Goal: Task Accomplishment & Management: Manage account settings

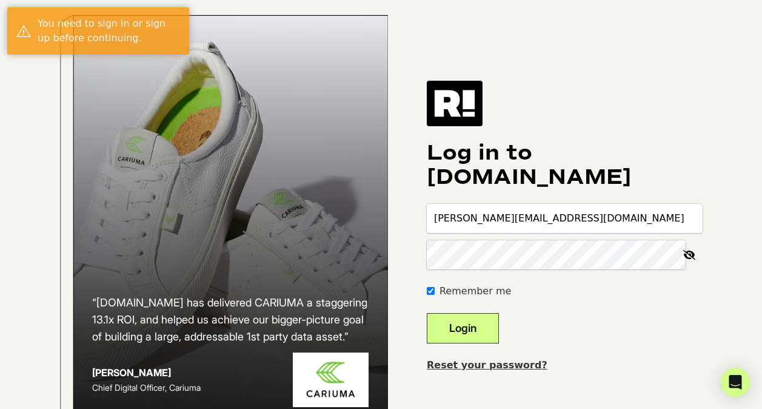
type input "[PERSON_NAME][EMAIL_ADDRESS][DOMAIN_NAME]"
click at [602, 149] on div "Log in to [DOMAIN_NAME] [PERSON_NAME][EMAIL_ADDRESS][DOMAIN_NAME] Remember me L…" at bounding box center [565, 226] width 276 height 291
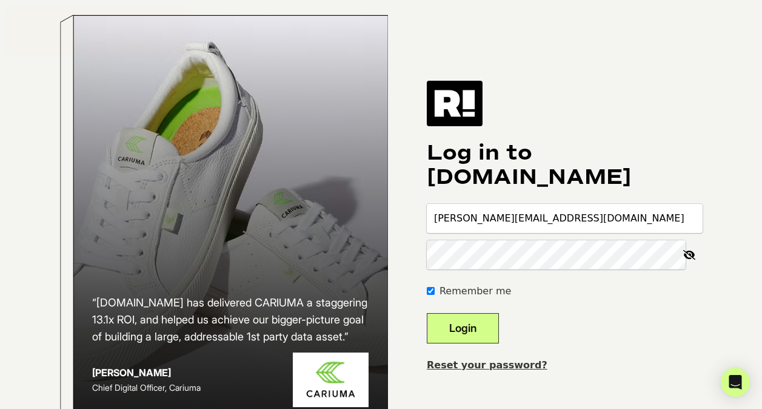
click at [435, 295] on input "Remember me" at bounding box center [431, 291] width 8 height 8
checkbox input "false"
click at [474, 339] on button "Login" at bounding box center [463, 328] width 72 height 30
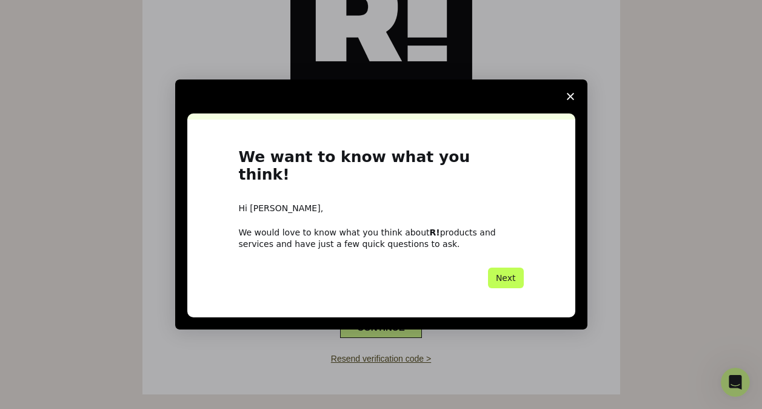
click at [519, 274] on button "Next" at bounding box center [506, 278] width 36 height 21
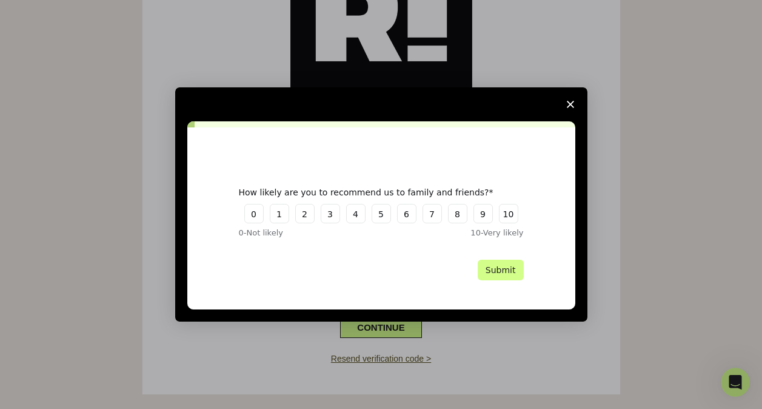
click at [567, 103] on icon "Close survey" at bounding box center [570, 104] width 7 height 7
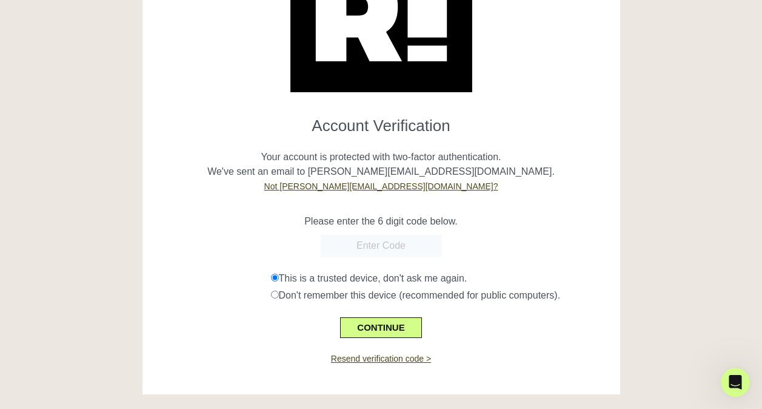
click at [416, 257] on form "Account Verification Your account is protected with two-factor authentication. …" at bounding box center [382, 222] width 460 height 231
click at [427, 247] on input "text" at bounding box center [381, 246] width 121 height 22
paste input "496899"
type input "496899"
click at [373, 323] on button "CONTINUE" at bounding box center [380, 327] width 81 height 21
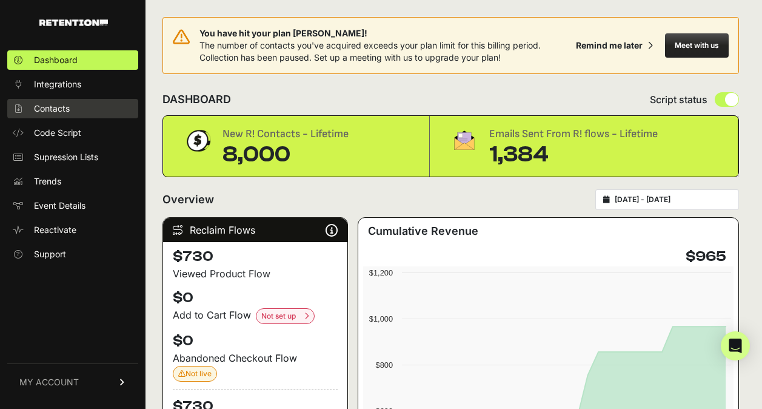
click at [63, 112] on span "Contacts" at bounding box center [52, 109] width 36 height 12
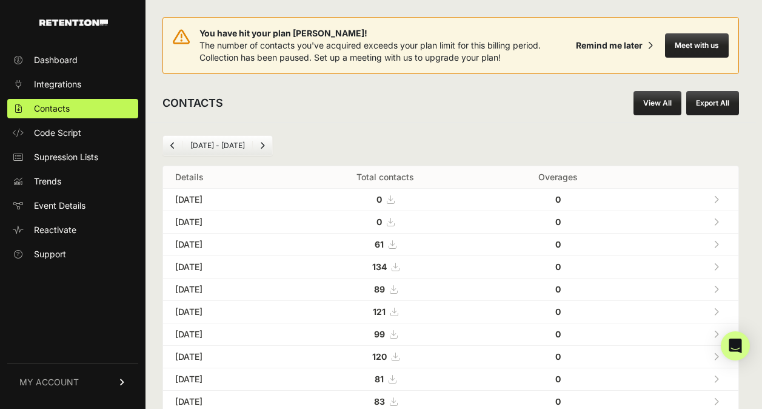
click at [720, 104] on button "Export All" at bounding box center [713, 103] width 53 height 24
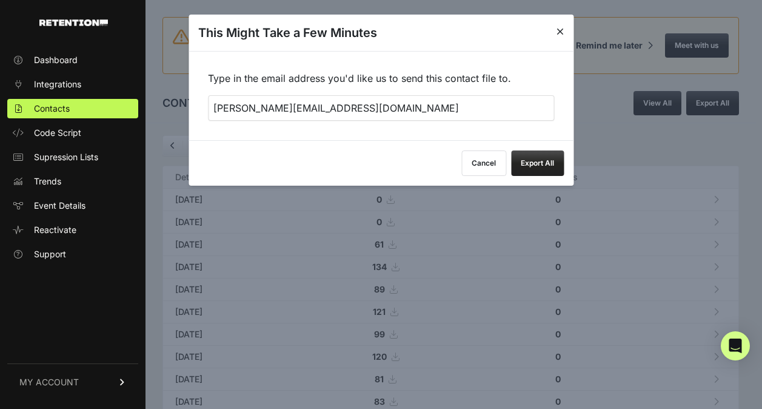
click at [536, 170] on button "Export All" at bounding box center [537, 162] width 53 height 25
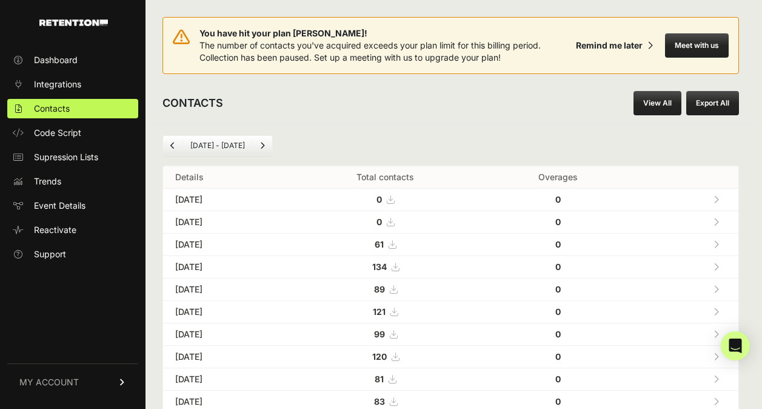
click at [698, 44] on button "Meet with us" at bounding box center [697, 45] width 64 height 24
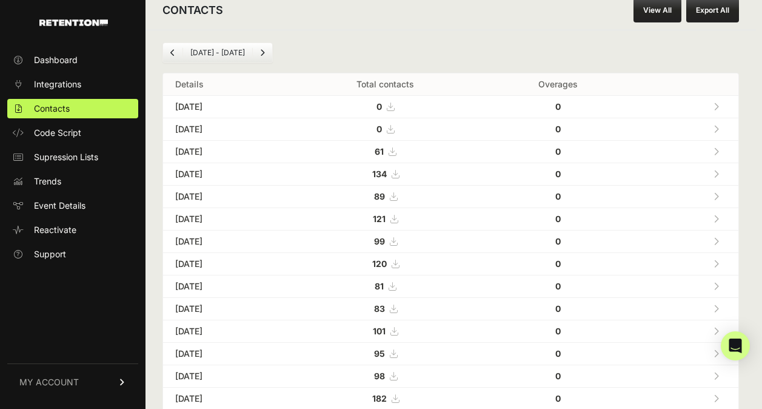
scroll to position [94, 0]
